Goal: Information Seeking & Learning: Learn about a topic

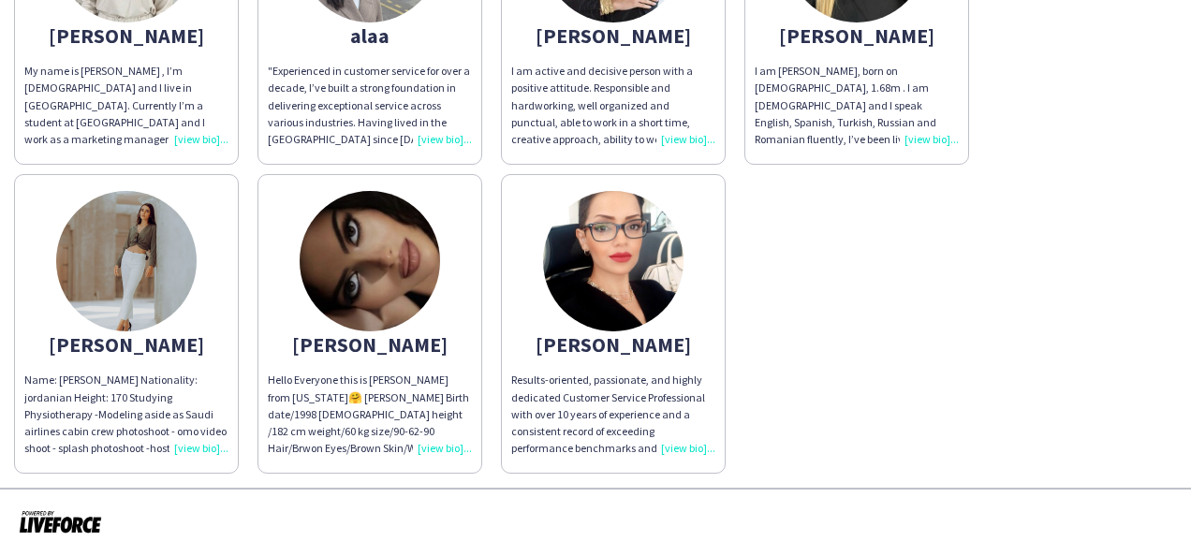
scroll to position [135, 0]
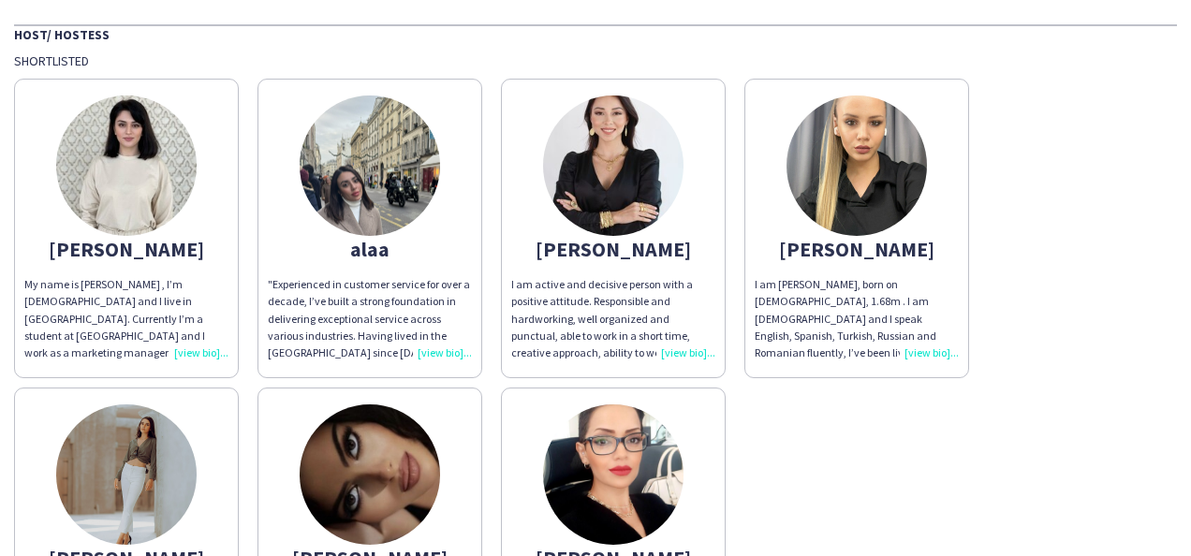
click at [206, 343] on div "My name is [PERSON_NAME] , I’m [DEMOGRAPHIC_DATA] and I live in [GEOGRAPHIC_DAT…" at bounding box center [126, 318] width 204 height 85
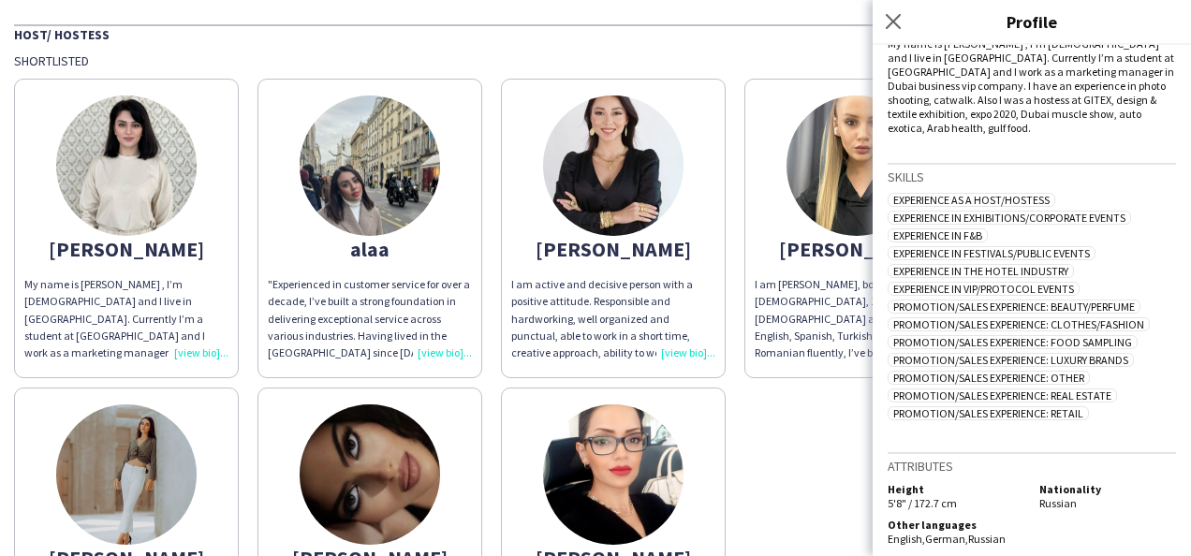
scroll to position [0, 0]
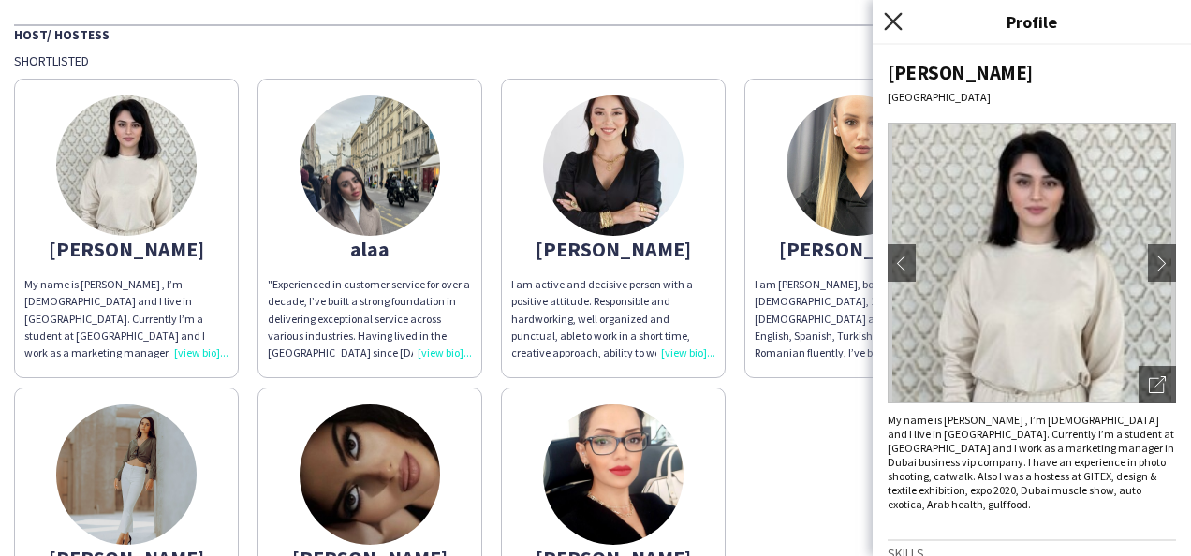
click at [892, 17] on icon "Close pop-in" at bounding box center [893, 21] width 18 height 18
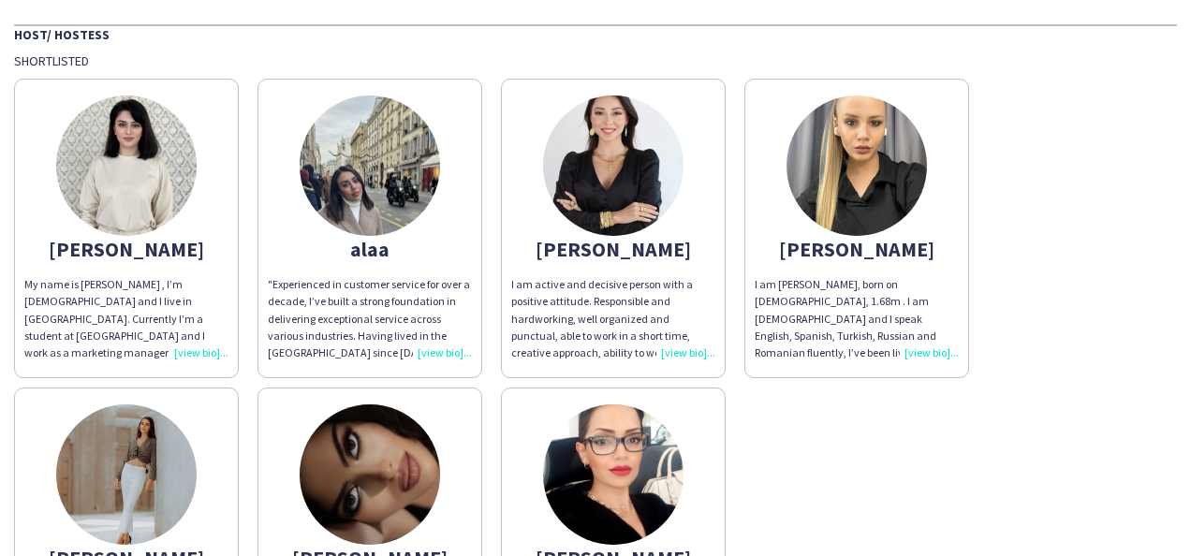
click at [440, 350] on div ""Experienced in customer service for over a decade, I’ve built a strong foundat…" at bounding box center [370, 318] width 204 height 85
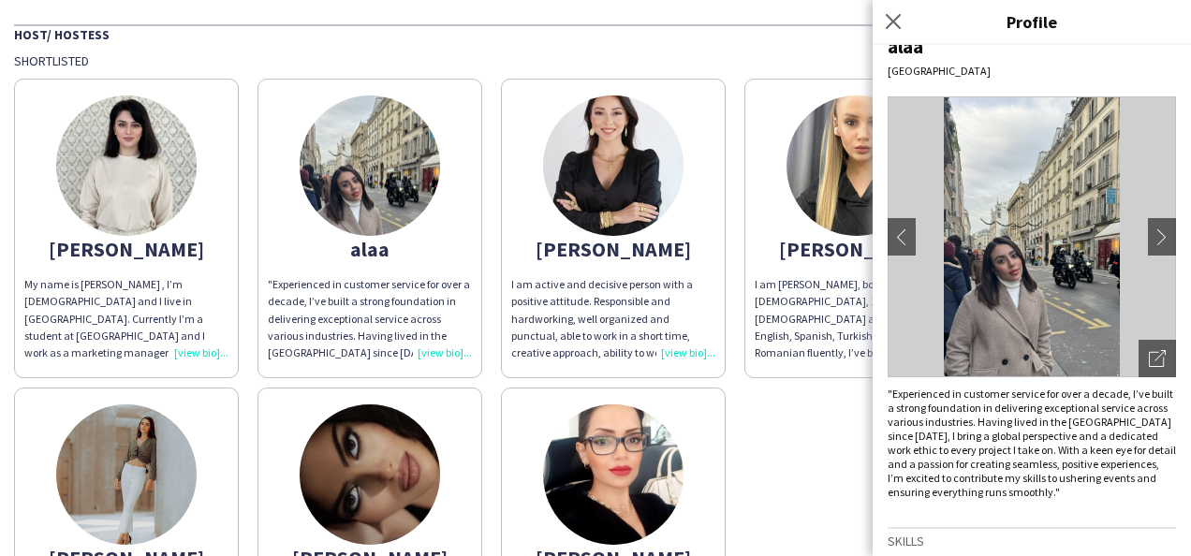
scroll to position [22, 0]
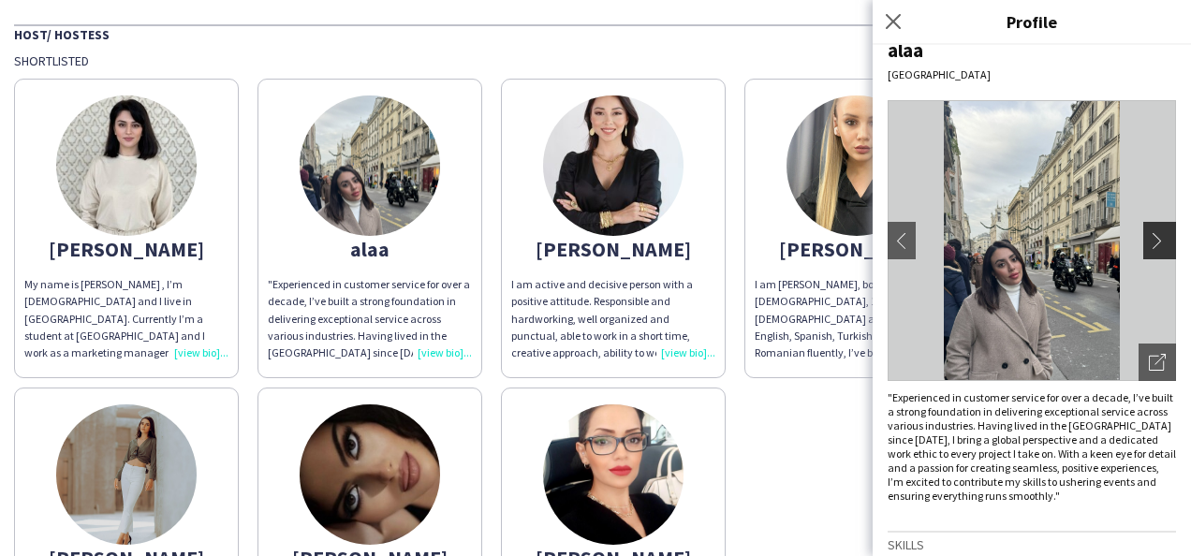
click at [1143, 255] on button "chevron-right" at bounding box center [1161, 240] width 37 height 37
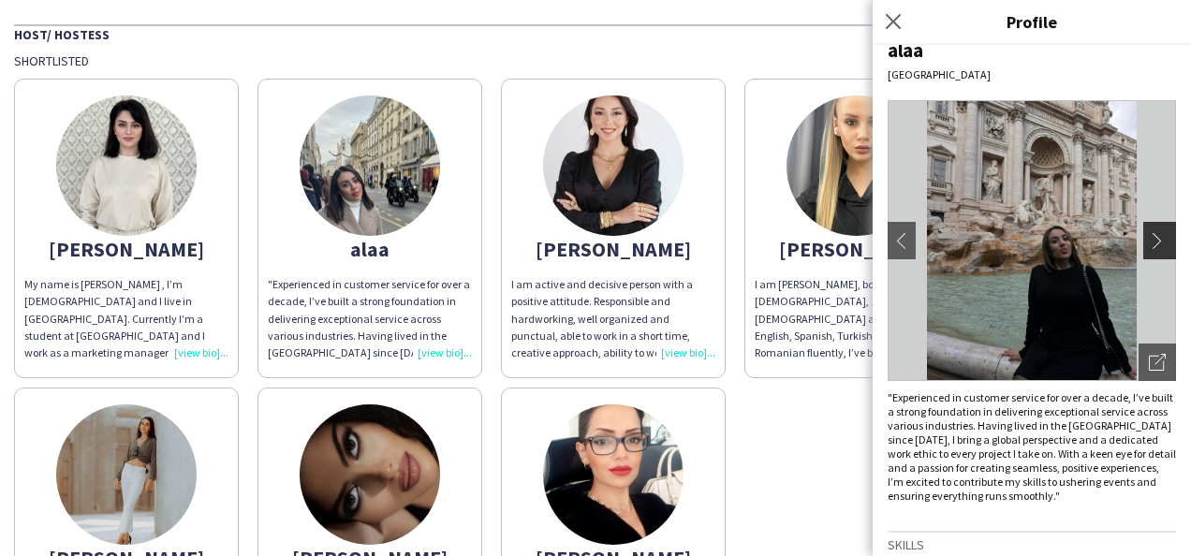
click at [1143, 255] on button "chevron-right" at bounding box center [1161, 240] width 37 height 37
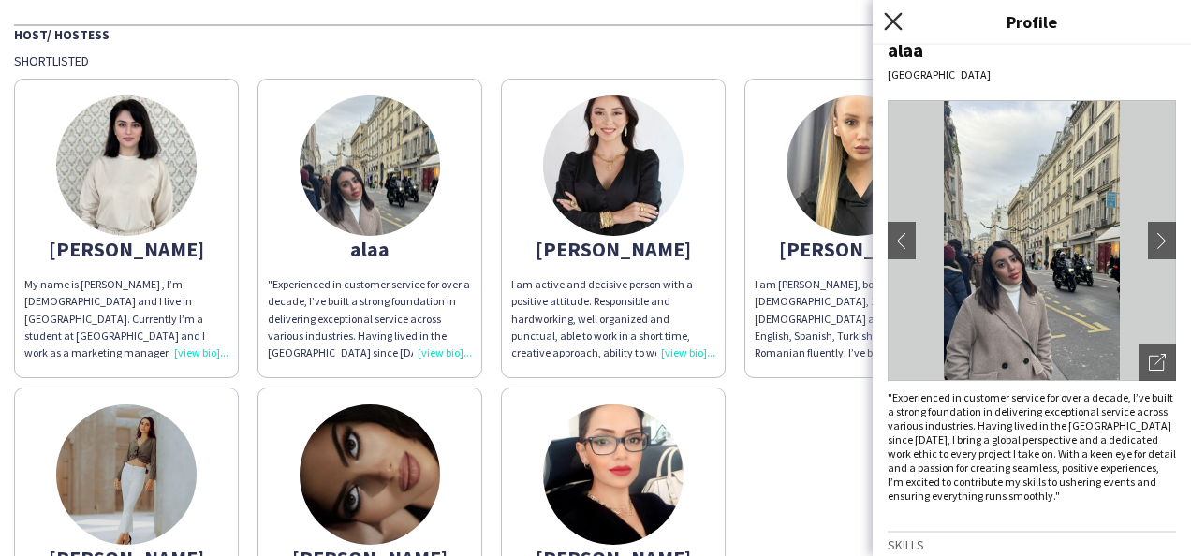
click at [895, 17] on icon "Close pop-in" at bounding box center [893, 21] width 18 height 18
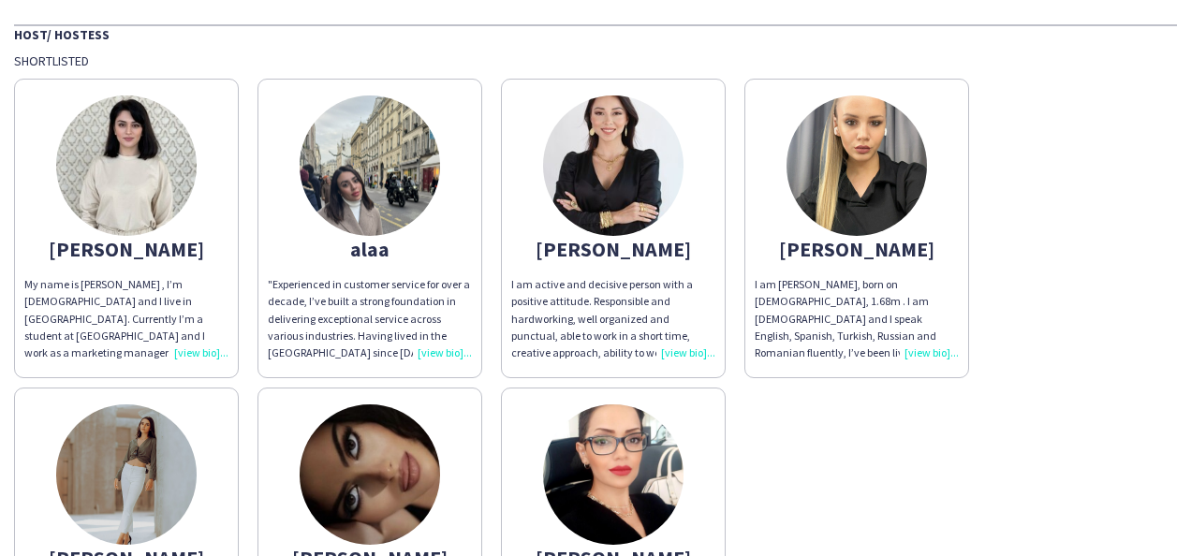
click at [703, 349] on div "I am active and decisive person with a positive attitude. Responsible and hardw…" at bounding box center [613, 318] width 204 height 85
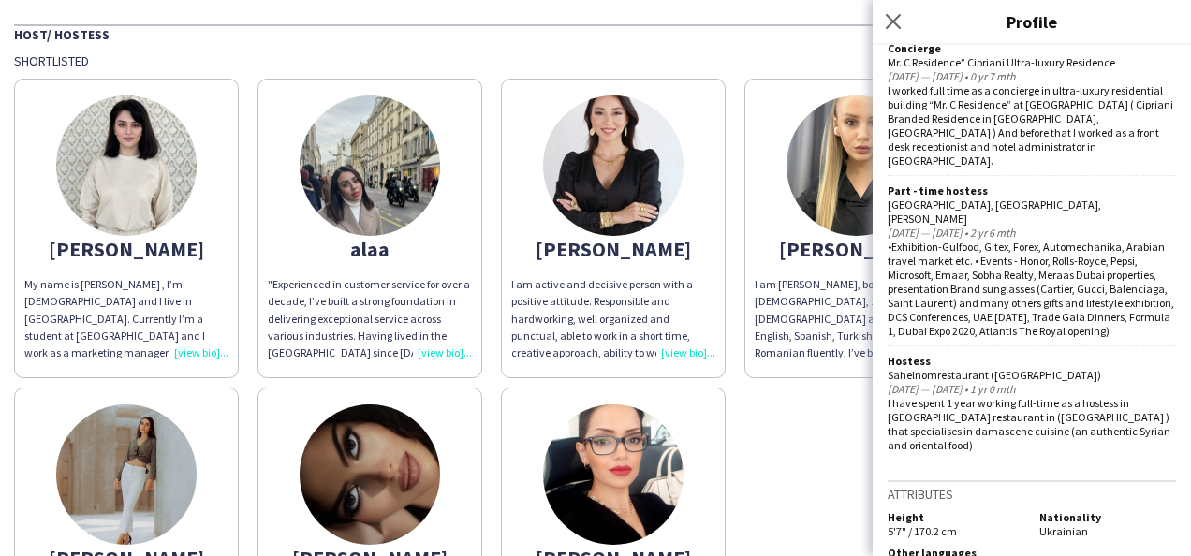
scroll to position [0, 0]
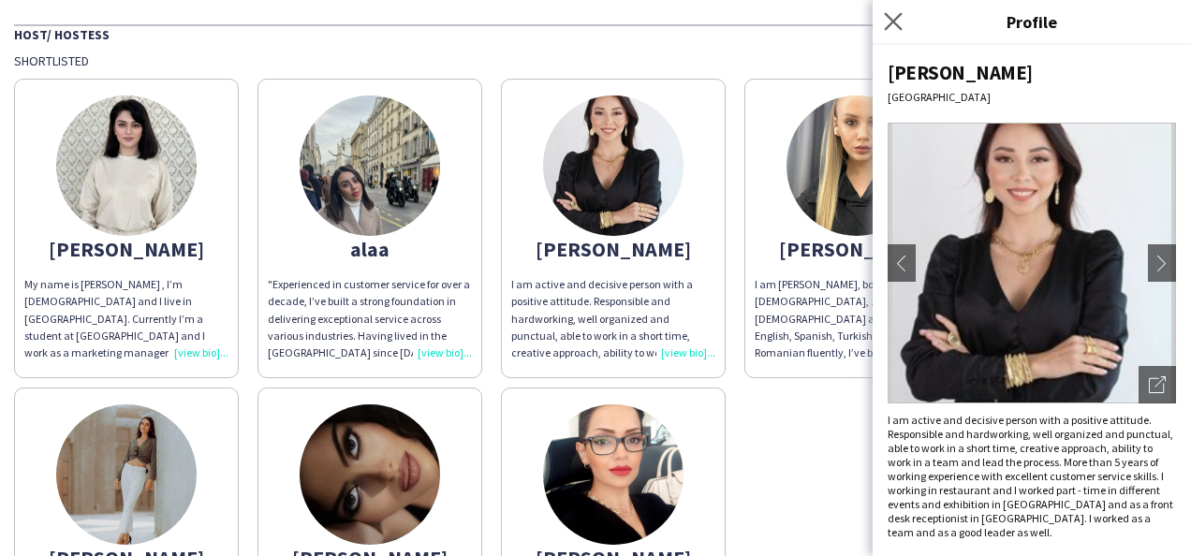
click at [902, 29] on app-icon "Close pop-in" at bounding box center [893, 21] width 27 height 27
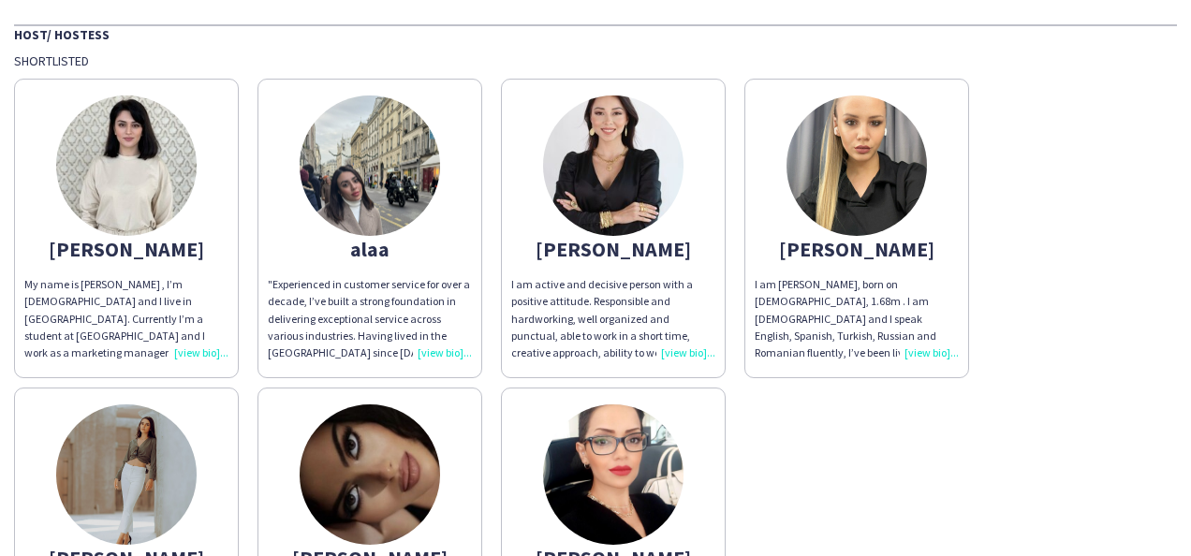
click at [913, 346] on div "I am [PERSON_NAME], born on [DEMOGRAPHIC_DATA], 1.68m . I am [DEMOGRAPHIC_DATA]…" at bounding box center [857, 318] width 204 height 85
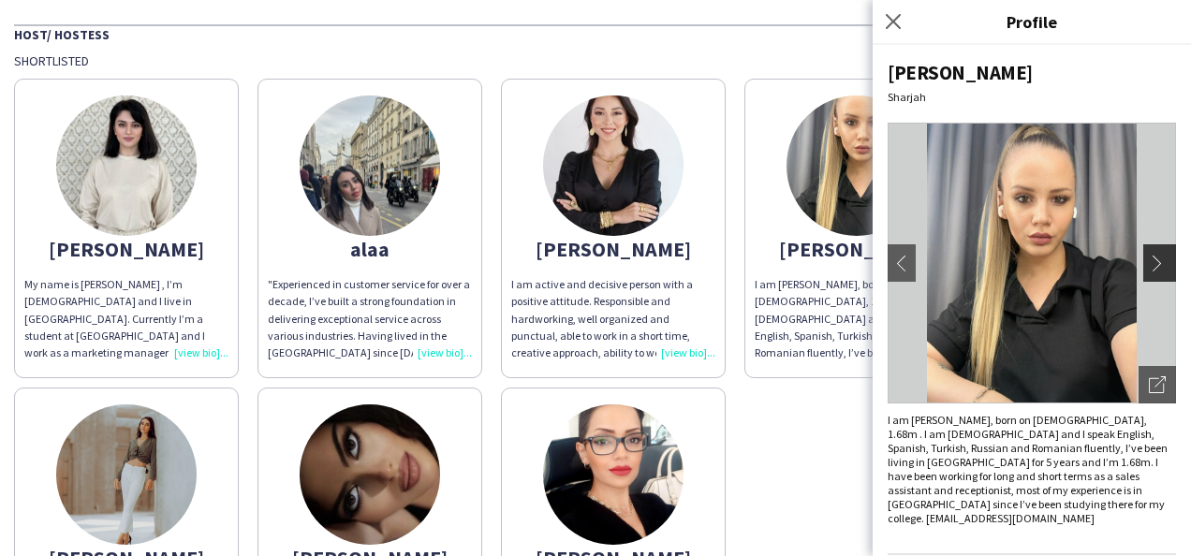
click at [1149, 264] on app-icon "chevron-right" at bounding box center [1162, 263] width 26 height 17
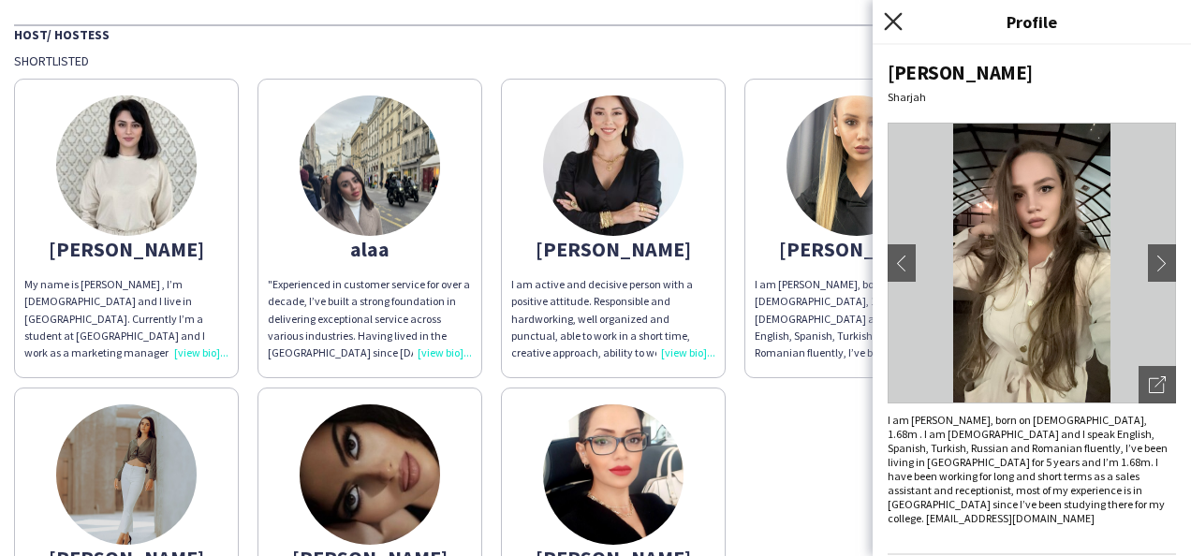
click at [888, 14] on icon "Close pop-in" at bounding box center [893, 21] width 18 height 18
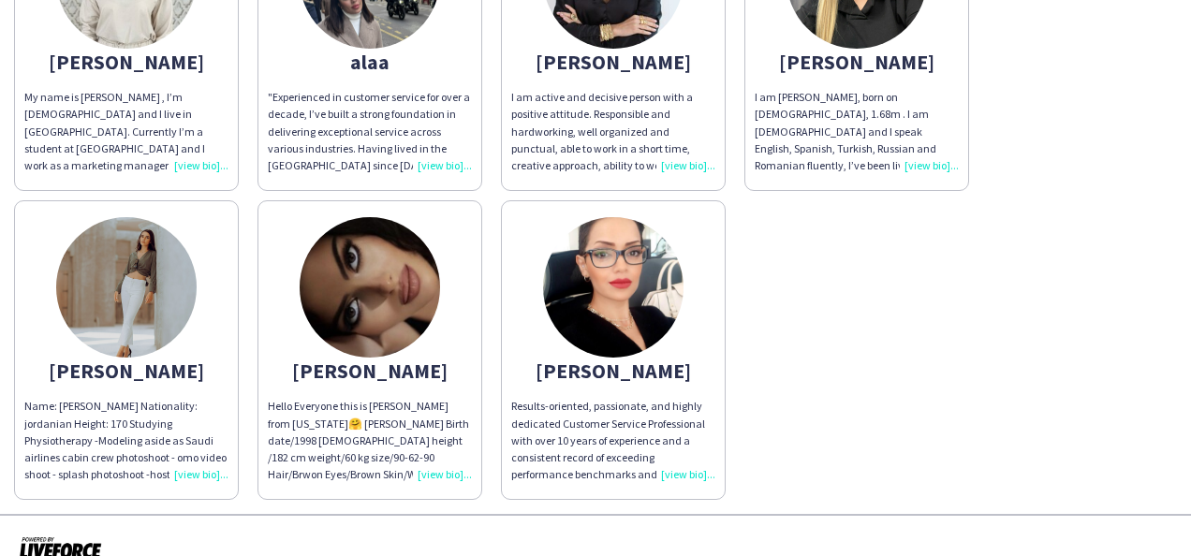
scroll to position [348, 0]
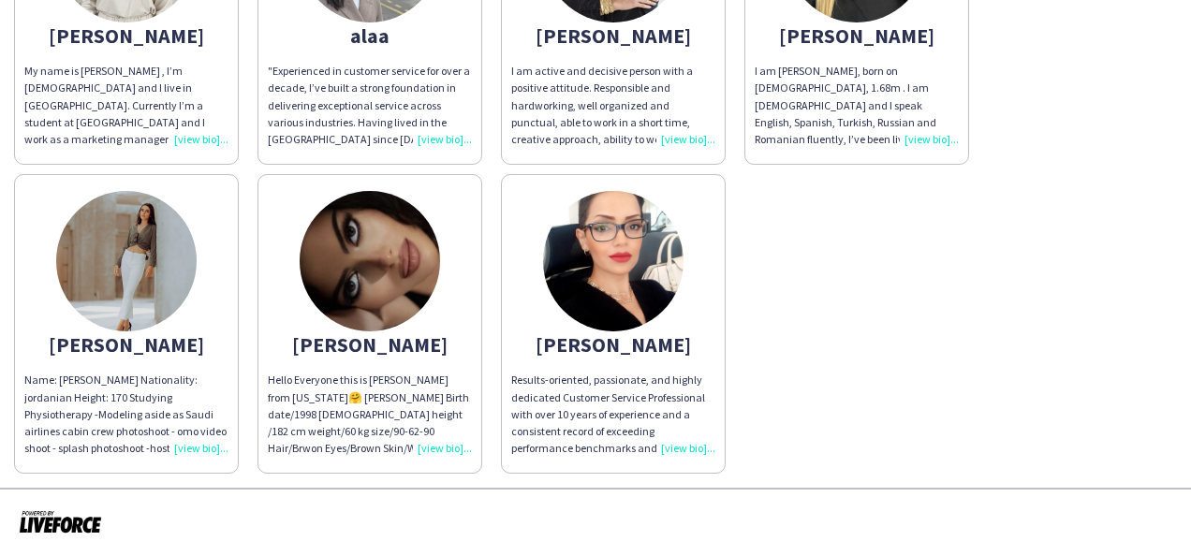
click at [194, 447] on div "Name: [PERSON_NAME] Nationality: jordanian Height: 170 Studying Physiotherapy -…" at bounding box center [126, 414] width 204 height 85
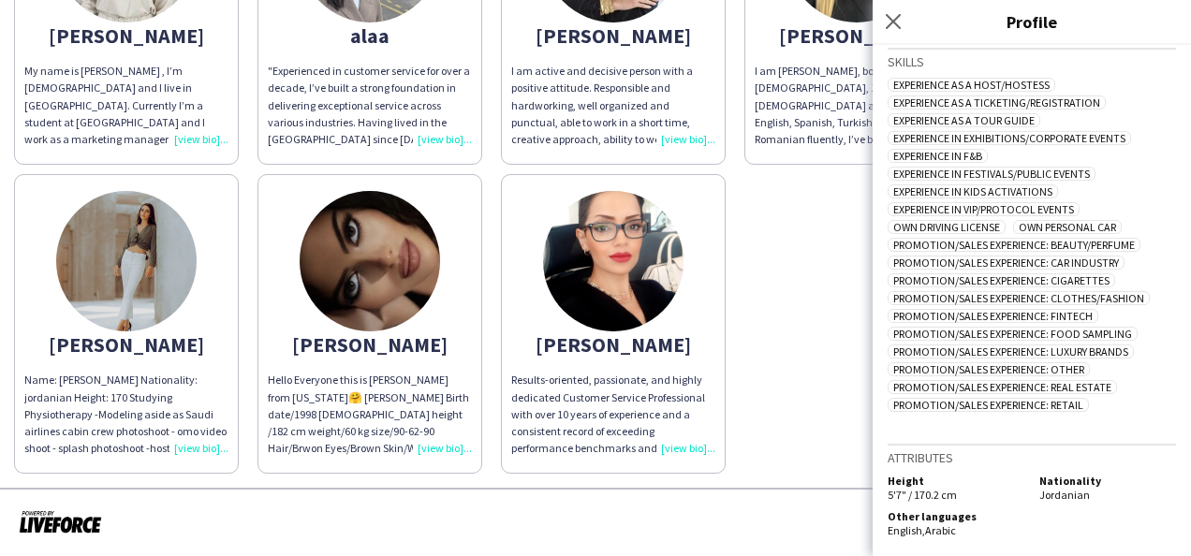
scroll to position [0, 0]
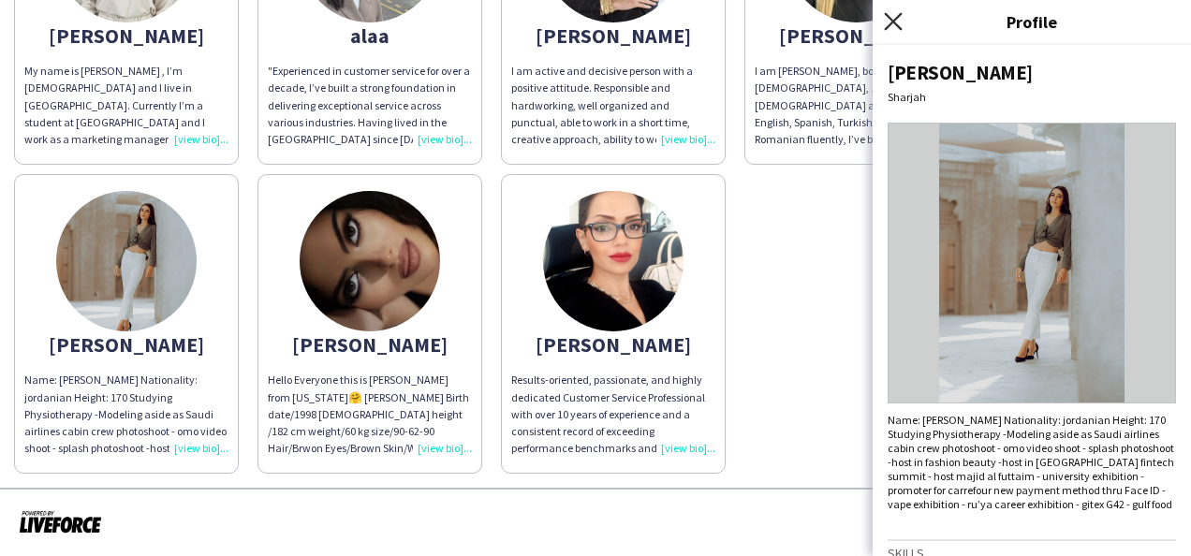
click at [900, 16] on icon at bounding box center [893, 21] width 18 height 18
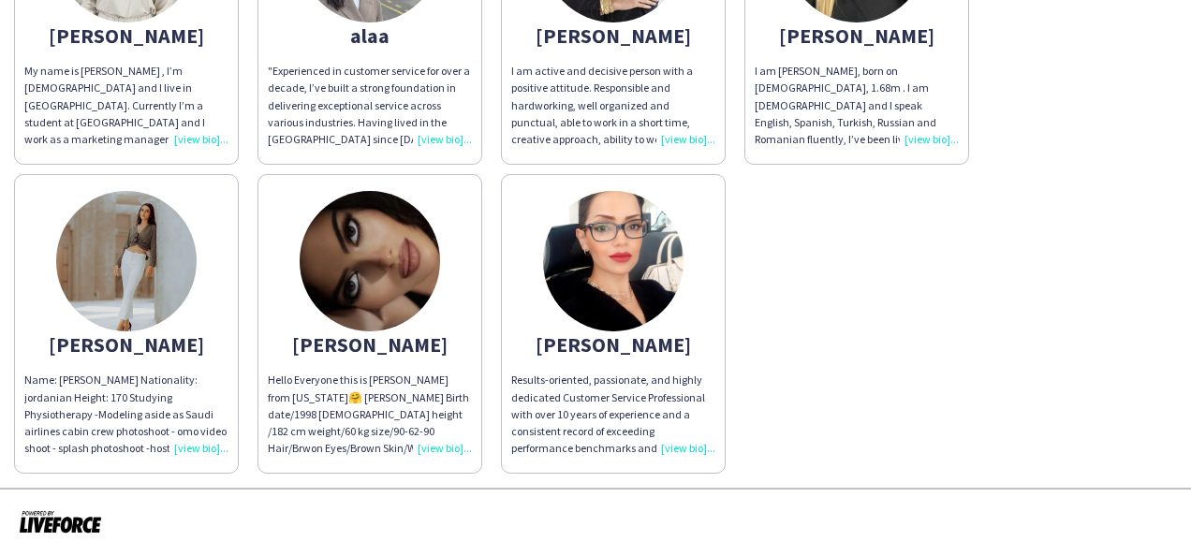
click at [449, 442] on div "Hello Everyone this is [PERSON_NAME] from [US_STATE]🤗 [PERSON_NAME] Birth date/…" at bounding box center [370, 414] width 204 height 85
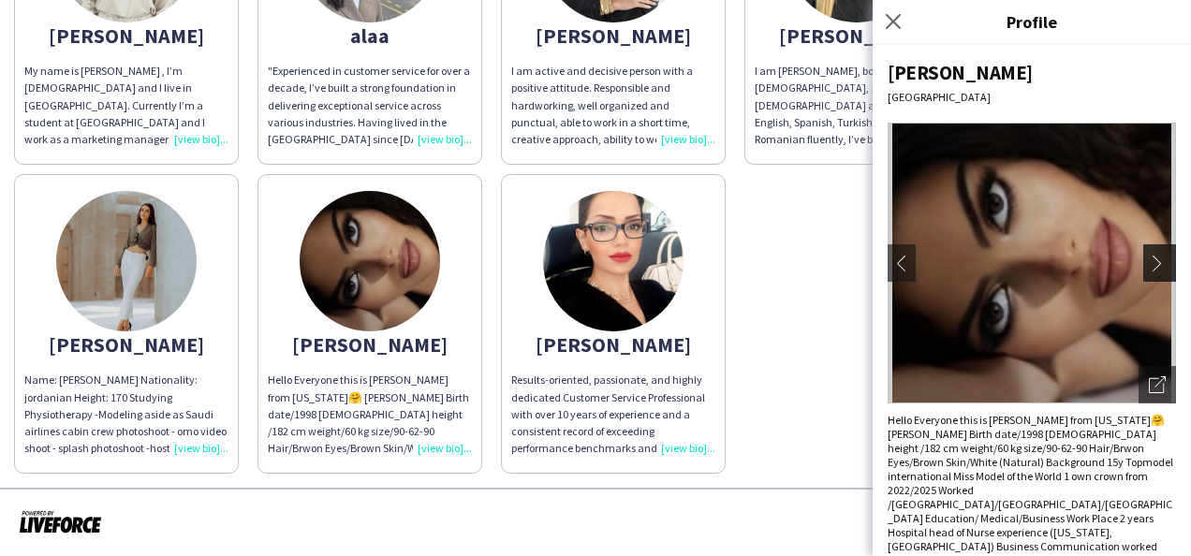
click at [1149, 257] on app-icon "chevron-right" at bounding box center [1162, 263] width 26 height 17
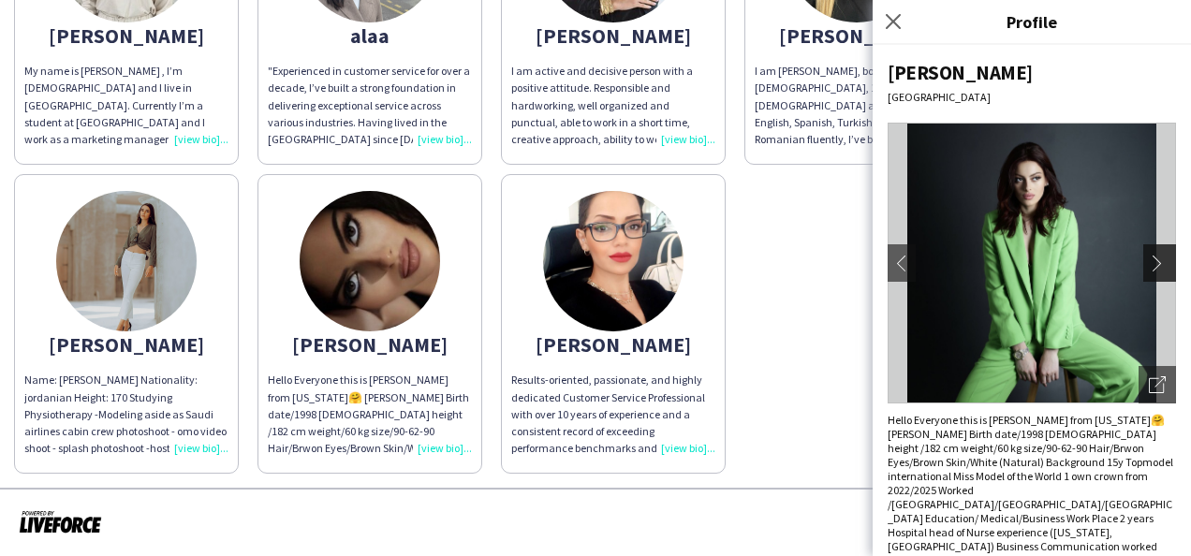
click at [1149, 257] on app-icon "chevron-right" at bounding box center [1162, 263] width 26 height 17
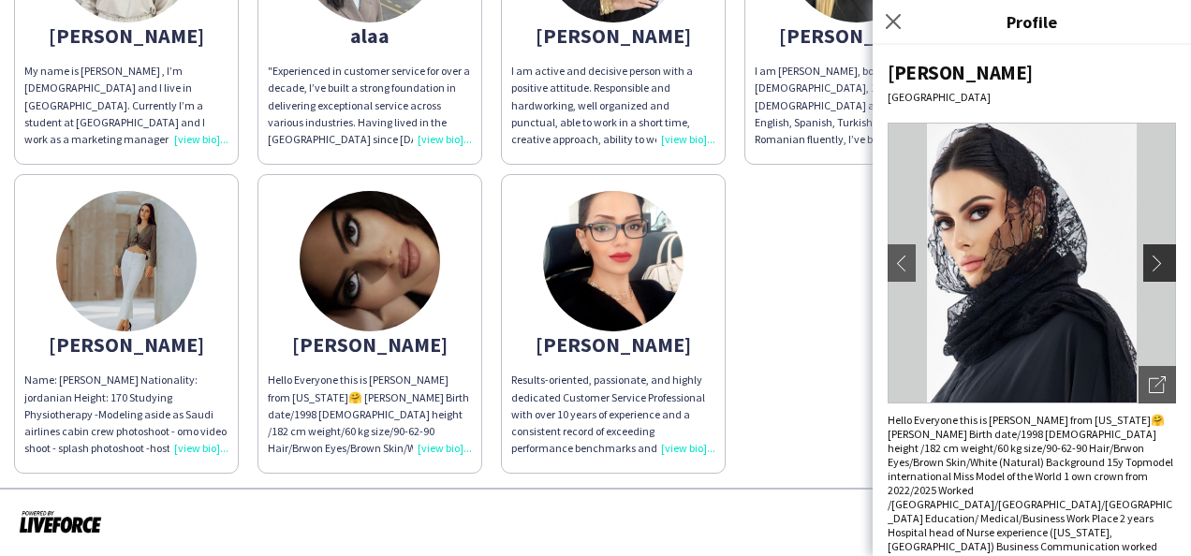
click at [1149, 257] on app-icon "chevron-right" at bounding box center [1162, 263] width 26 height 17
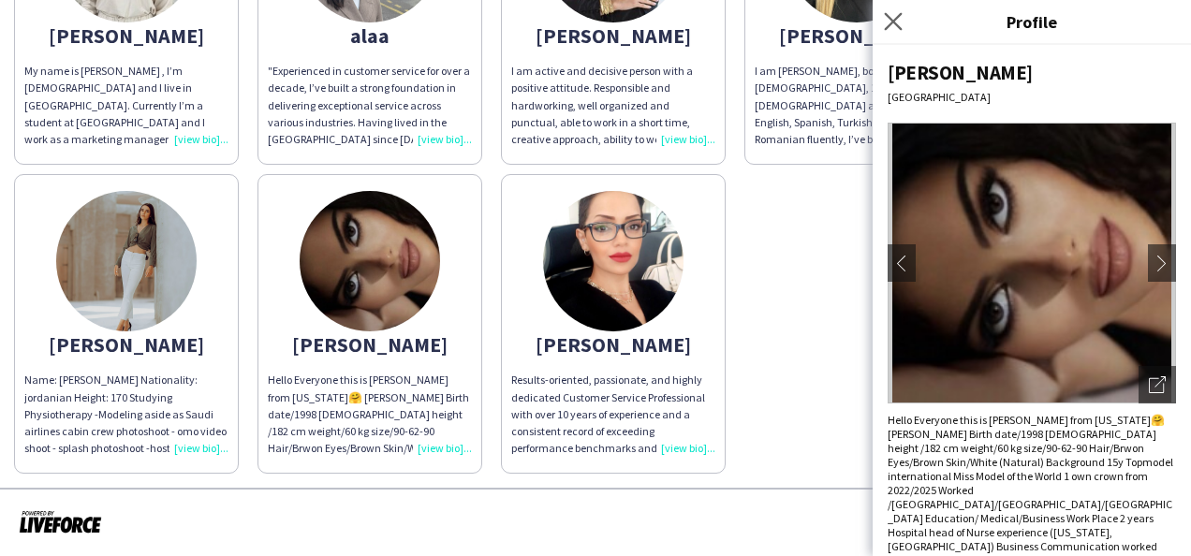
click at [883, 20] on app-icon "Close pop-in" at bounding box center [893, 21] width 27 height 27
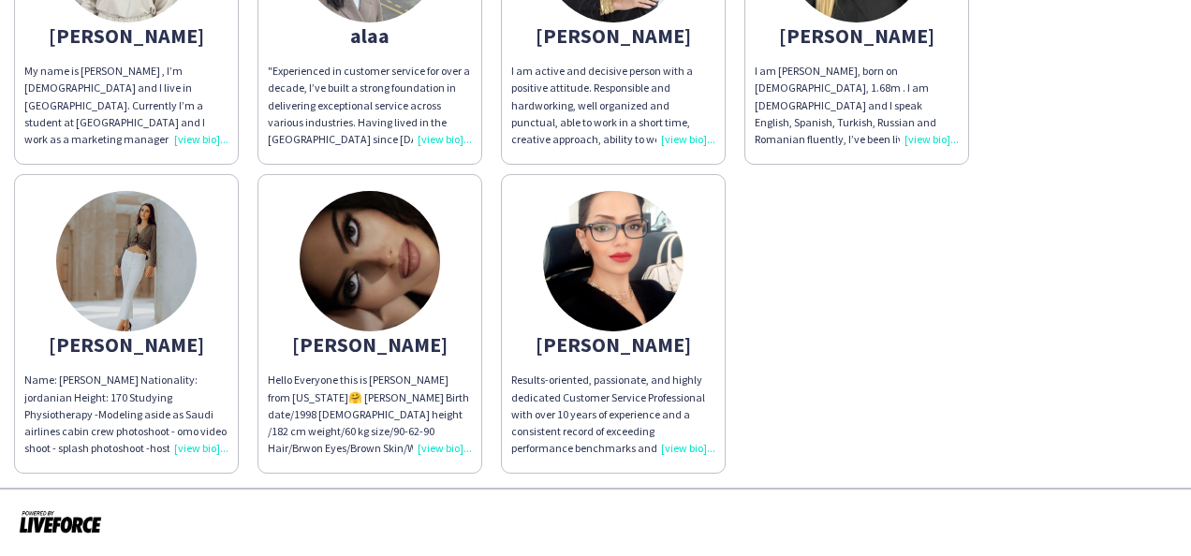
click at [669, 441] on div "Results-oriented, passionate, and highly dedicated Customer Service Professiona…" at bounding box center [613, 414] width 204 height 85
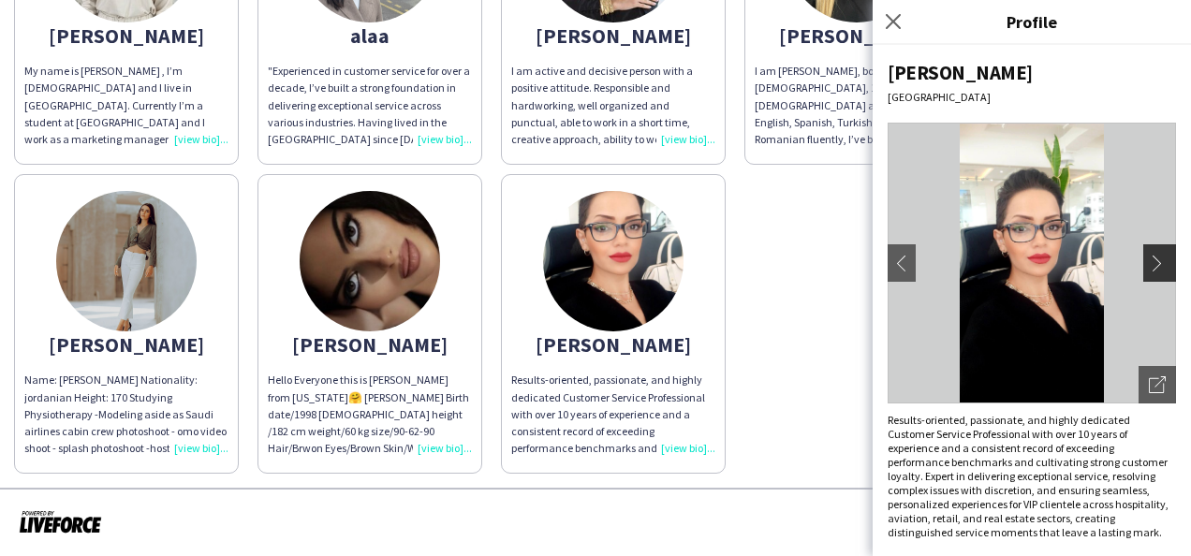
click at [1151, 256] on app-icon "chevron-right" at bounding box center [1162, 263] width 26 height 17
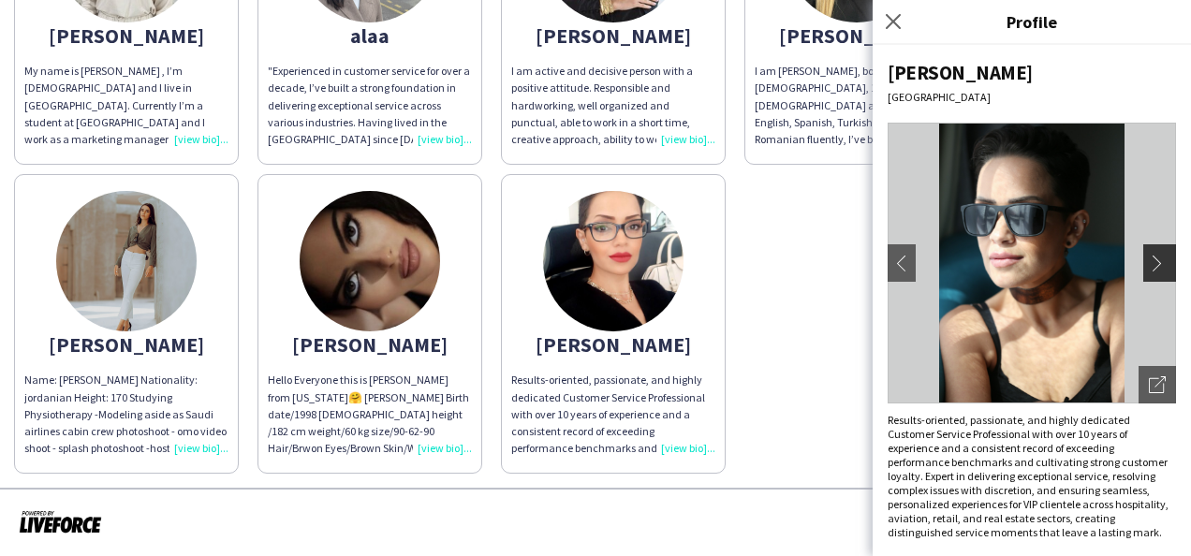
click at [1150, 262] on app-icon "chevron-right" at bounding box center [1162, 263] width 26 height 17
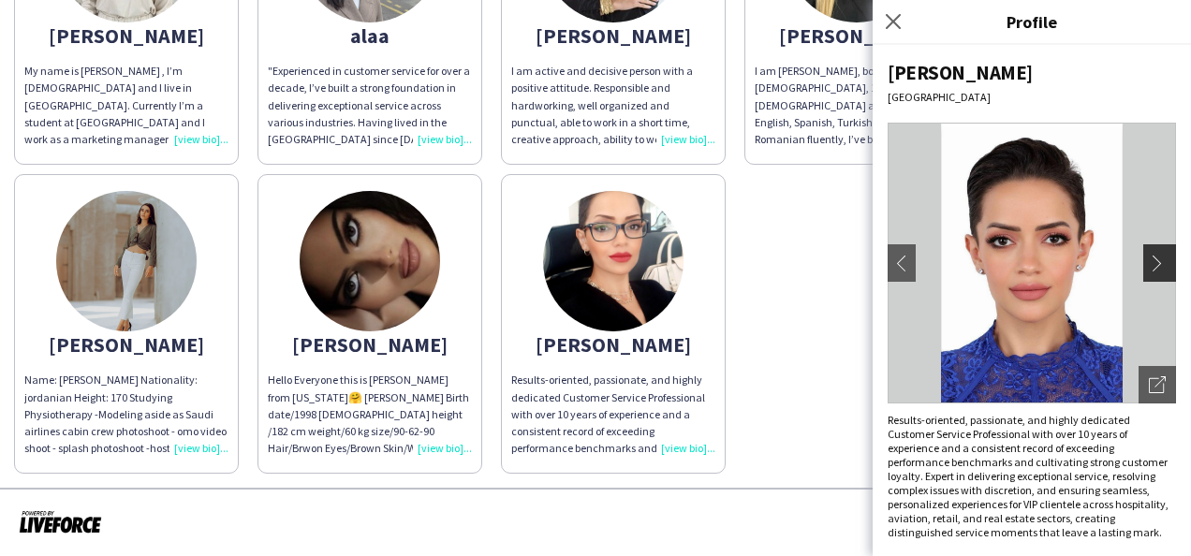
click at [1150, 262] on app-icon "chevron-right" at bounding box center [1162, 263] width 26 height 17
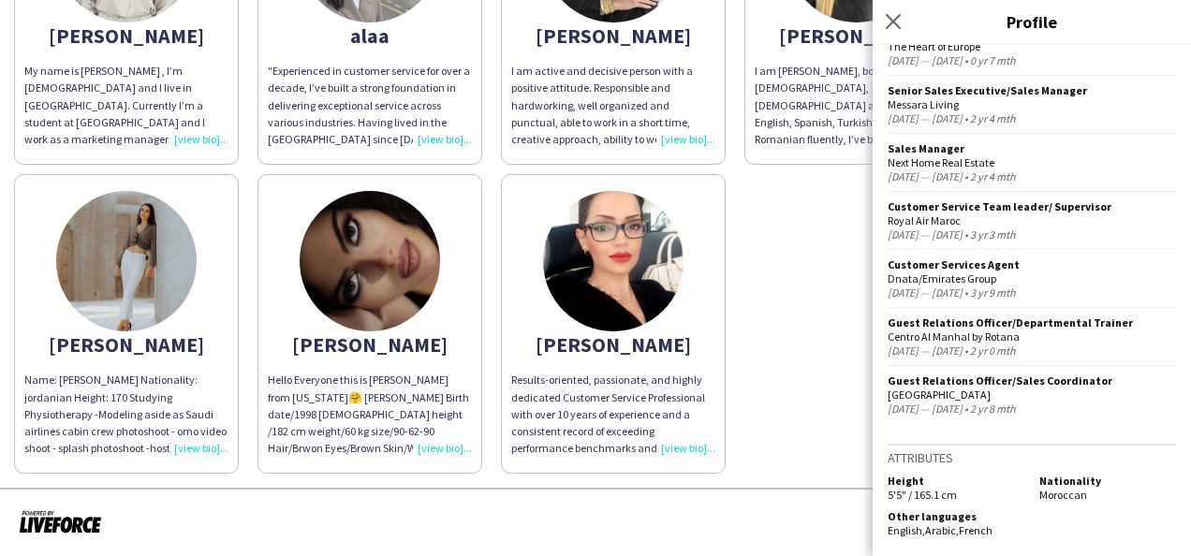
scroll to position [42, 0]
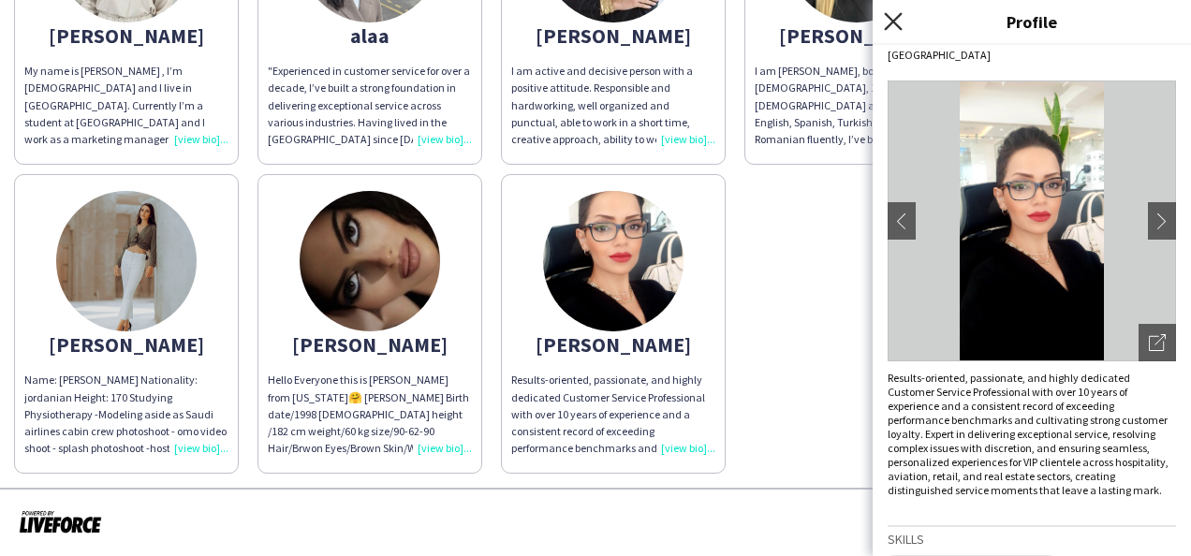
click at [897, 26] on icon at bounding box center [893, 21] width 18 height 18
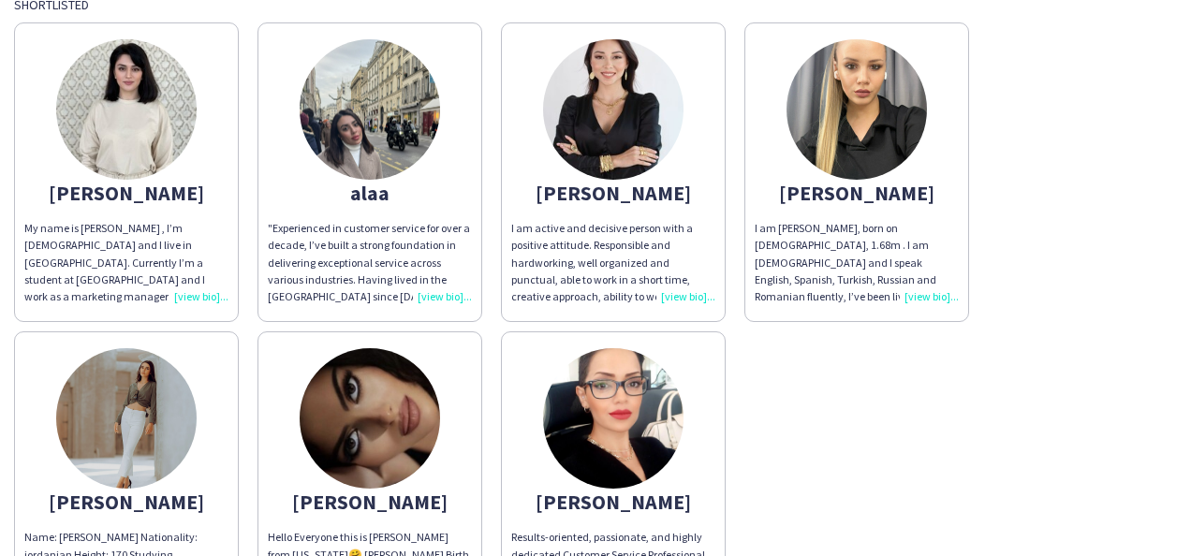
scroll to position [190, 0]
